Goal: Entertainment & Leisure: Consume media (video, audio)

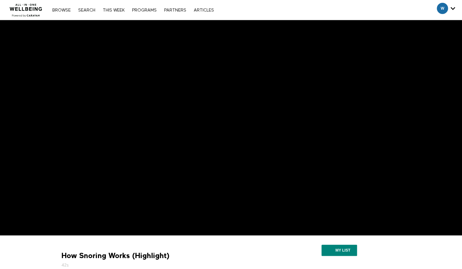
scroll to position [66, 0]
